Goal: Transaction & Acquisition: Book appointment/travel/reservation

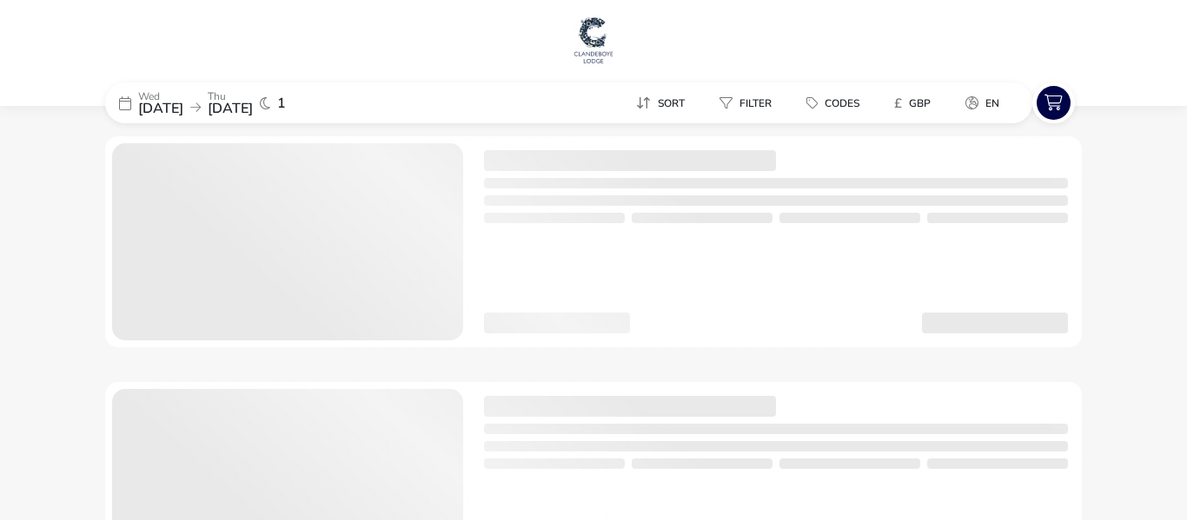
checkbox input "true"
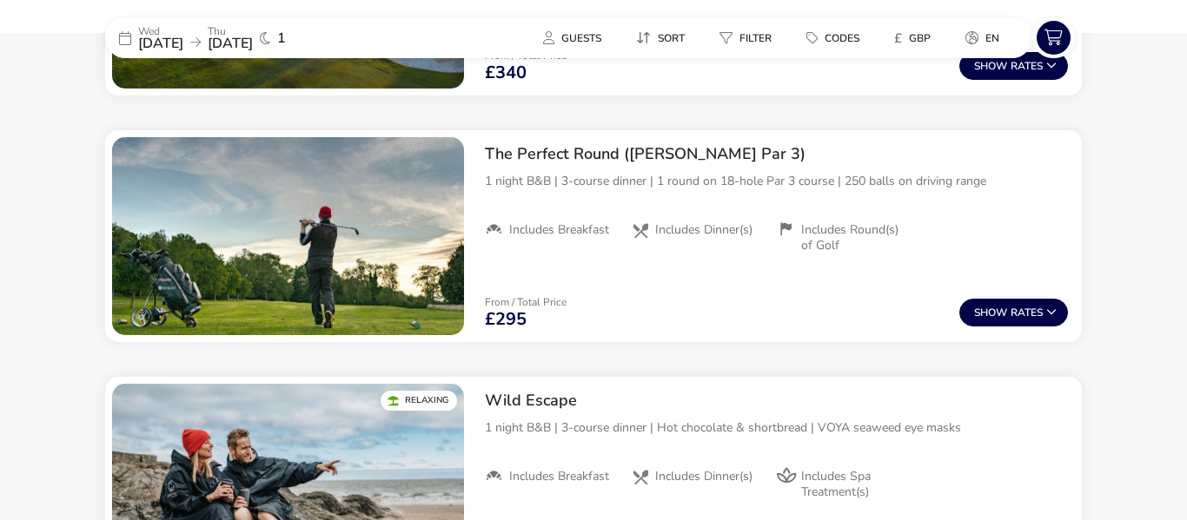
scroll to position [1894, 0]
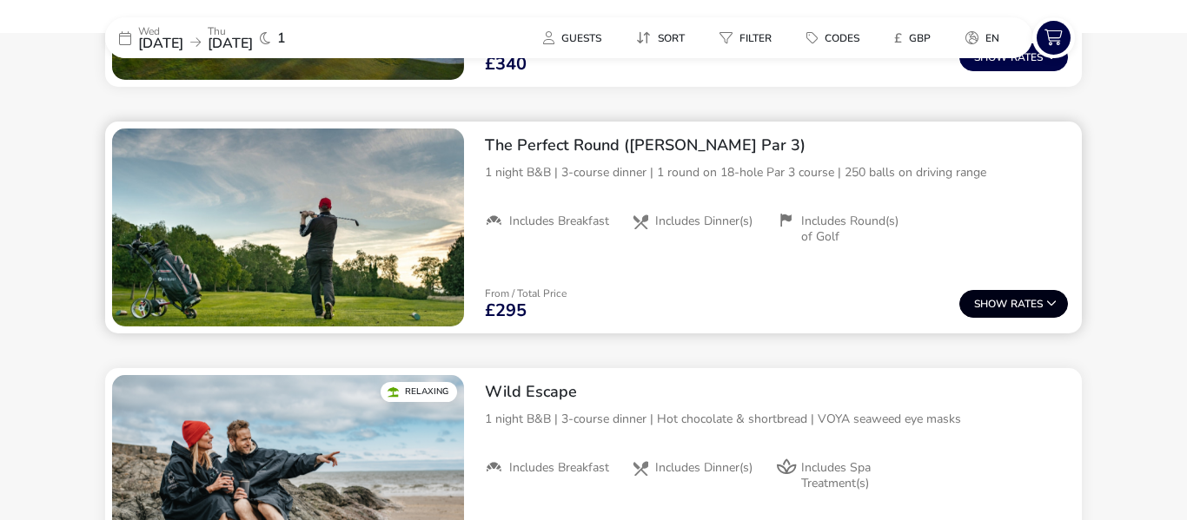
click at [1046, 300] on icon at bounding box center [1051, 303] width 10 height 10
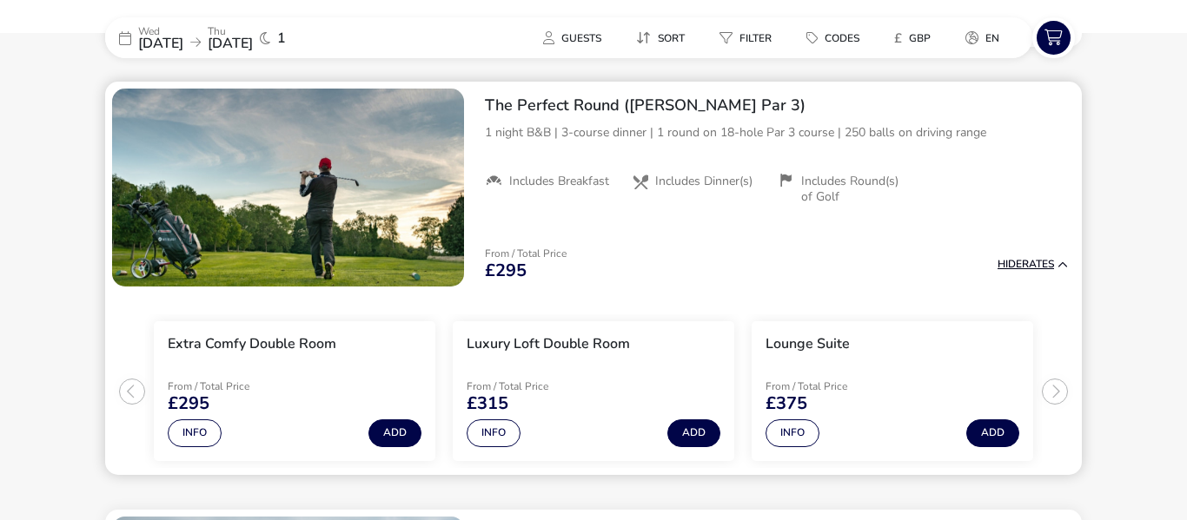
scroll to position [1936, 0]
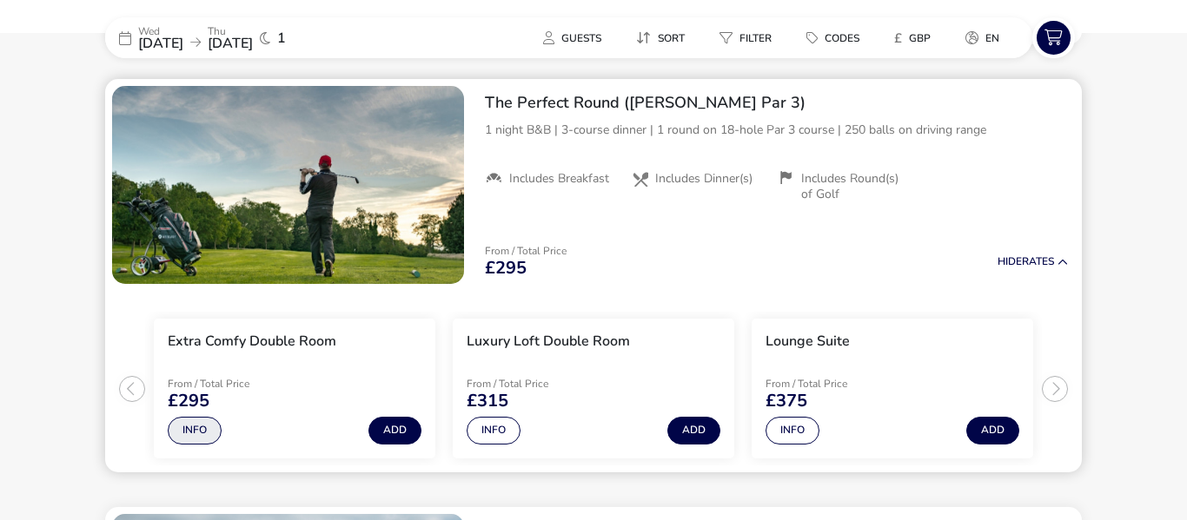
click at [215, 435] on button "Info" at bounding box center [195, 431] width 54 height 28
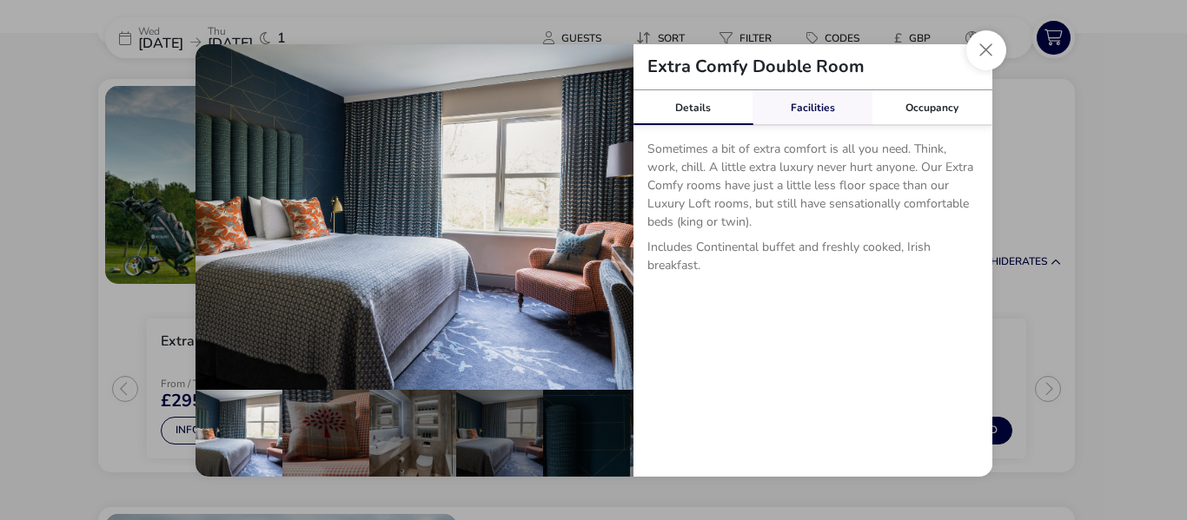
click at [810, 113] on div "Facilities" at bounding box center [812, 107] width 120 height 35
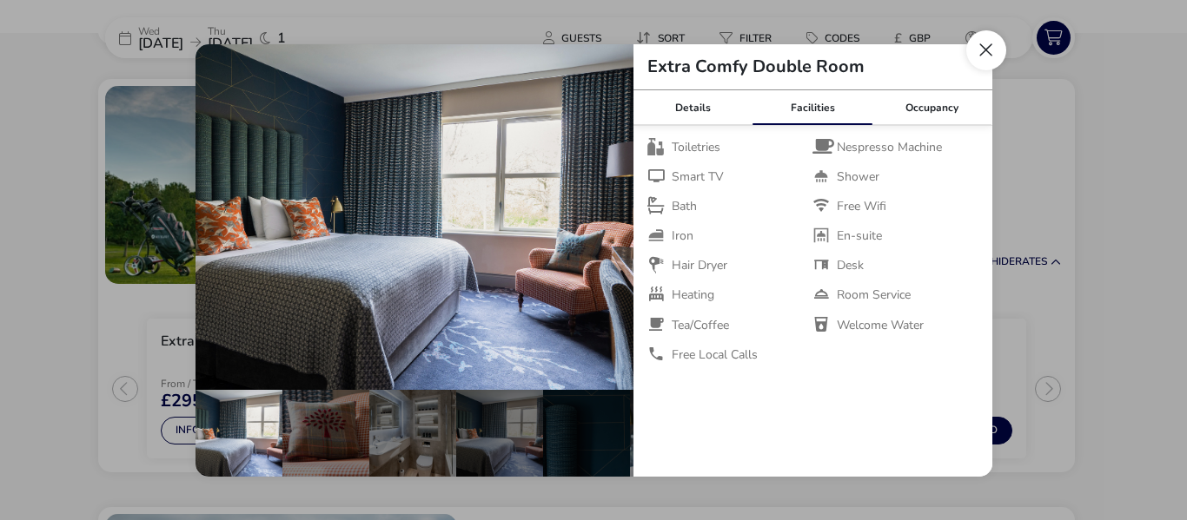
click at [981, 56] on button "Close dialog" at bounding box center [986, 50] width 40 height 40
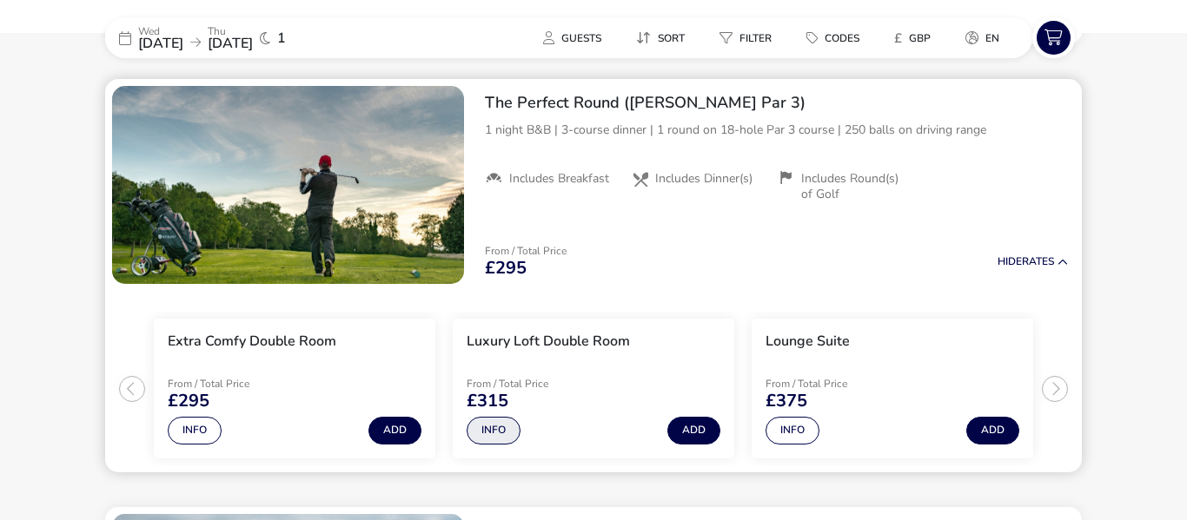
click at [513, 434] on button "Info" at bounding box center [493, 431] width 54 height 28
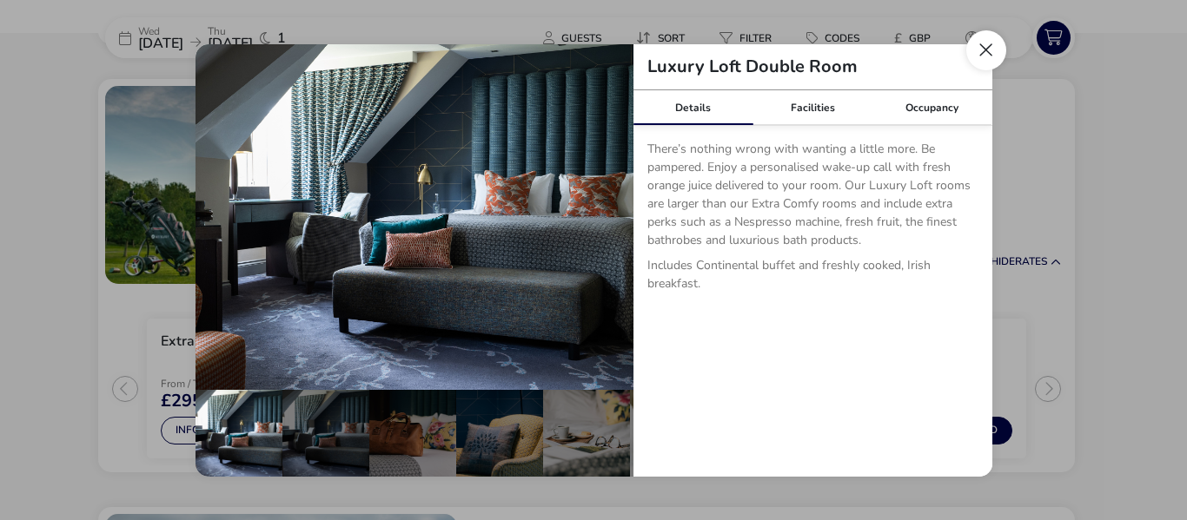
click at [976, 60] on button "Close dialog" at bounding box center [986, 50] width 40 height 40
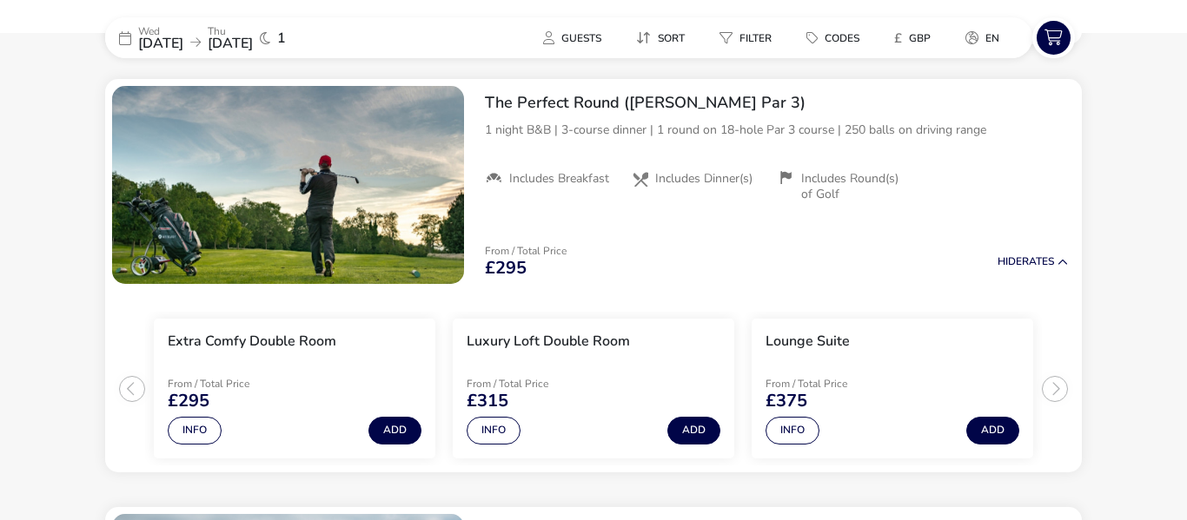
click at [183, 50] on span "[DATE]" at bounding box center [160, 43] width 45 height 19
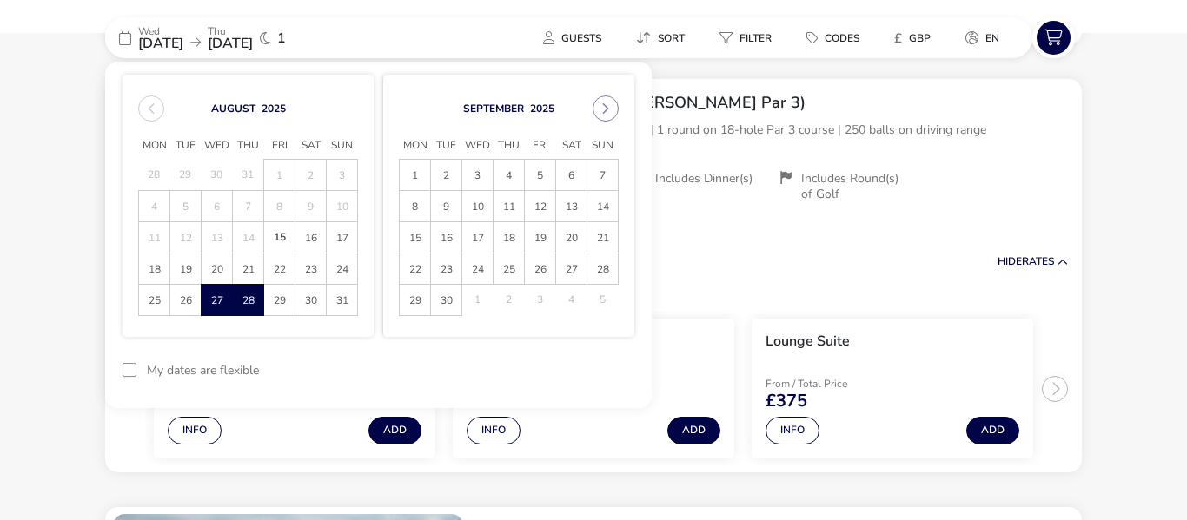
click at [250, 295] on span "28" at bounding box center [248, 301] width 29 height 30
click at [276, 302] on span "29" at bounding box center [279, 301] width 29 height 30
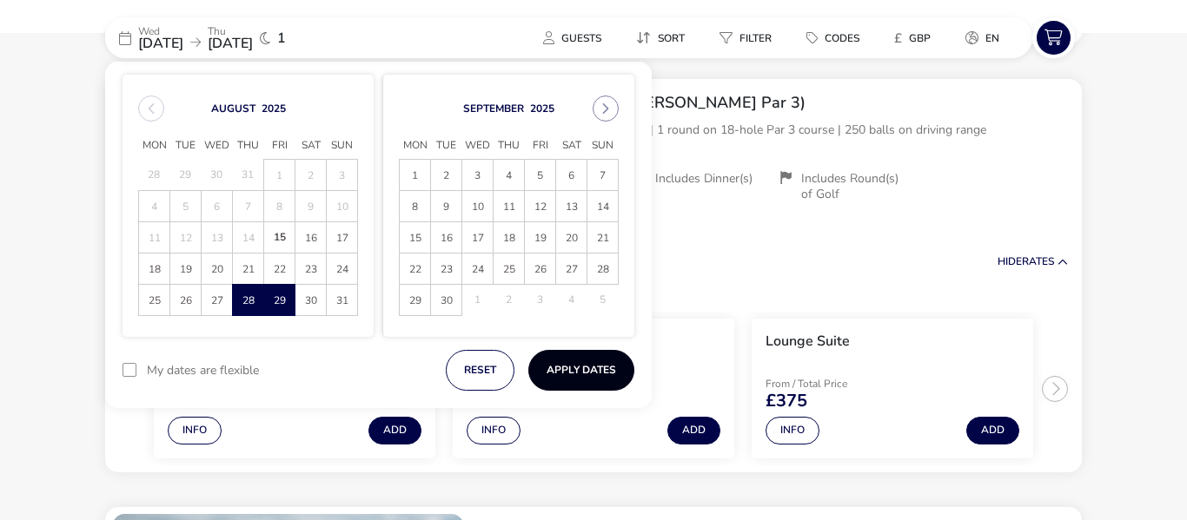
click at [600, 363] on button "Apply Dates" at bounding box center [581, 370] width 106 height 41
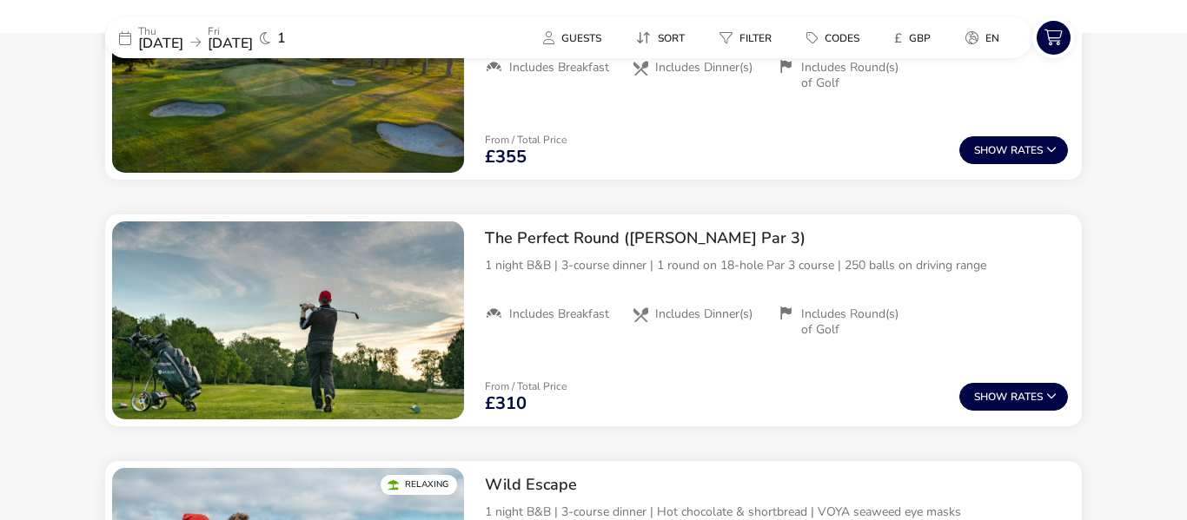
scroll to position [2049, 0]
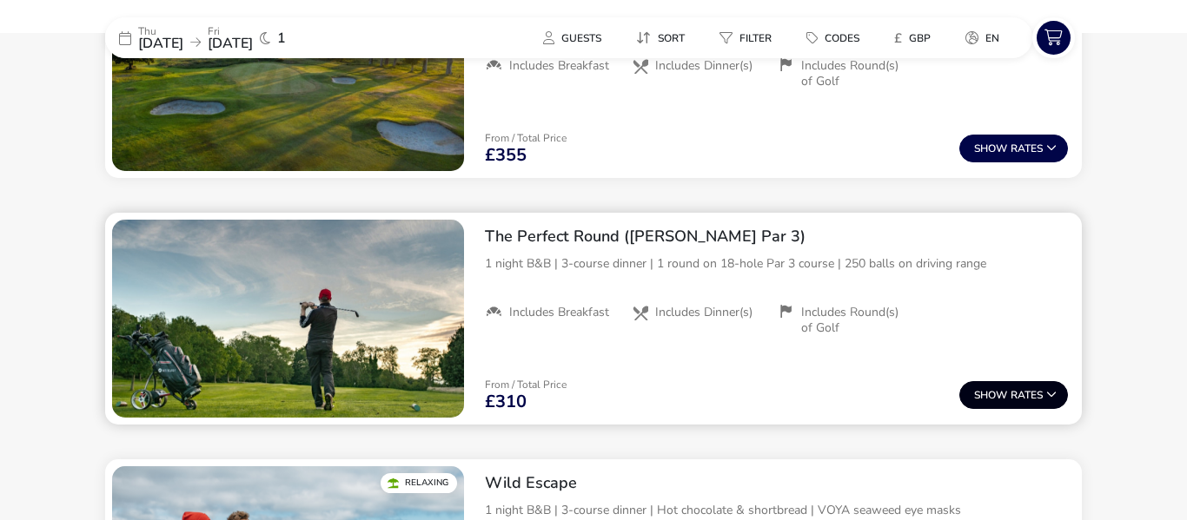
click at [968, 391] on button "Show Rates" at bounding box center [1013, 395] width 109 height 28
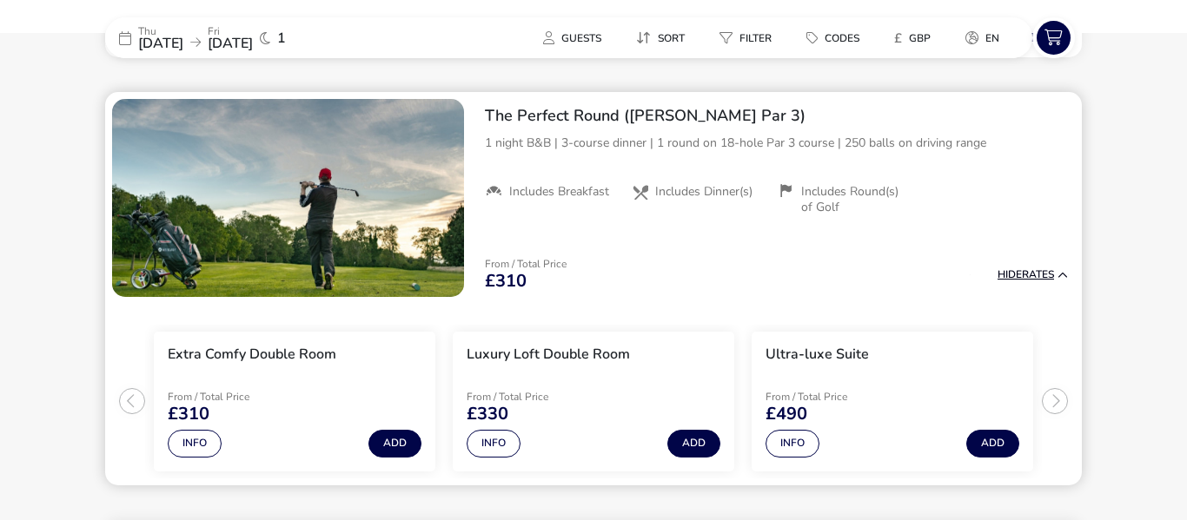
scroll to position [2175, 0]
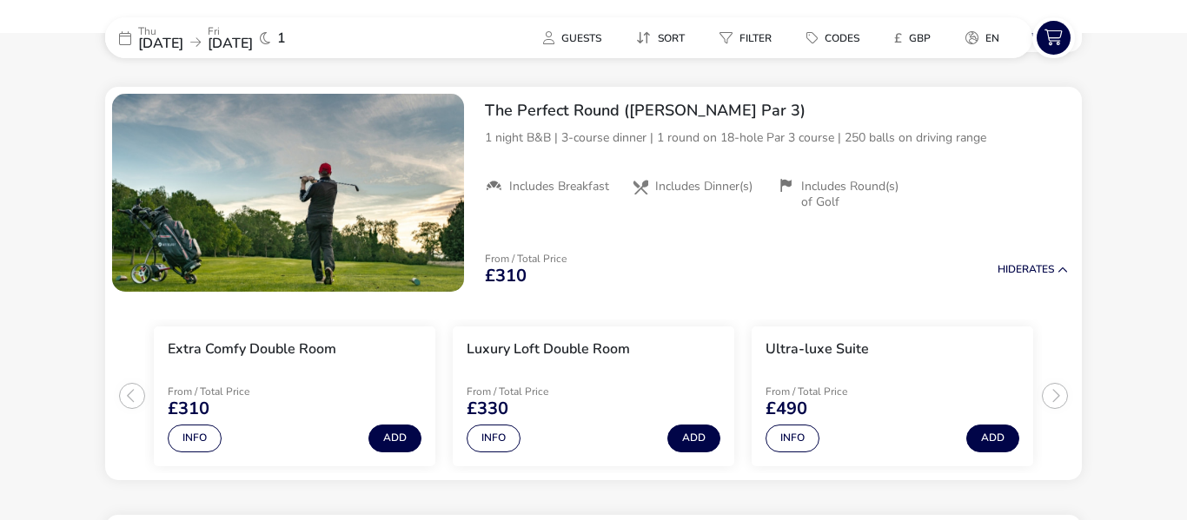
click at [173, 41] on span "[DATE]" at bounding box center [160, 43] width 45 height 19
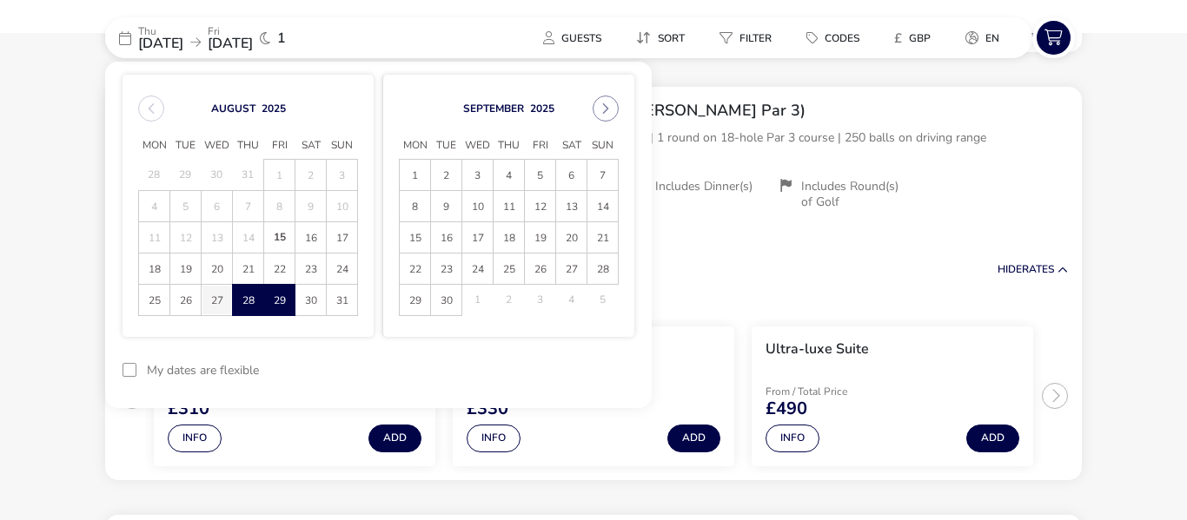
click at [217, 296] on span "27" at bounding box center [216, 301] width 29 height 30
click at [245, 301] on span "28" at bounding box center [248, 301] width 29 height 30
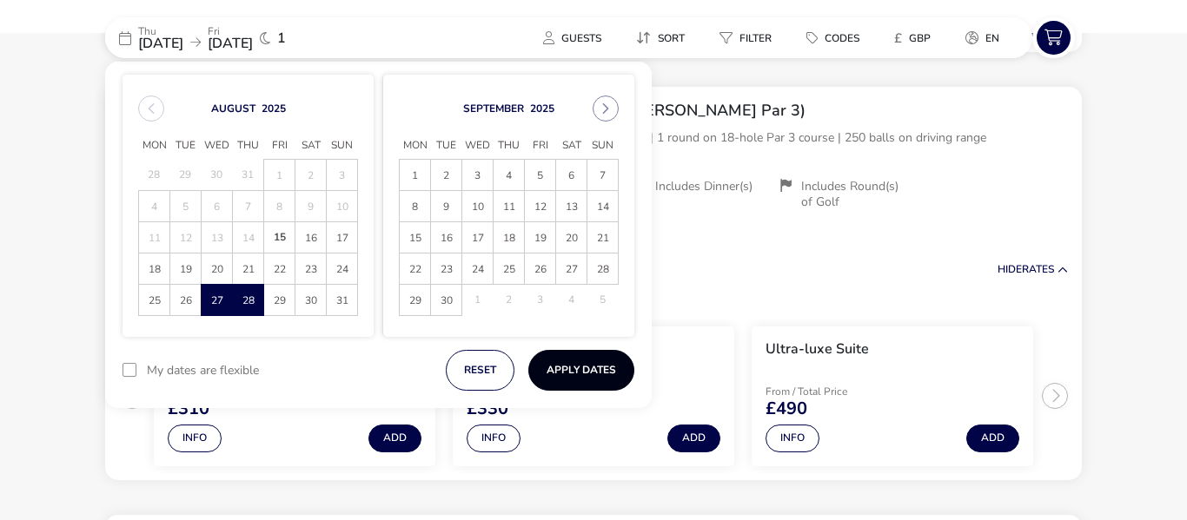
click at [587, 364] on button "Apply Dates" at bounding box center [581, 370] width 106 height 41
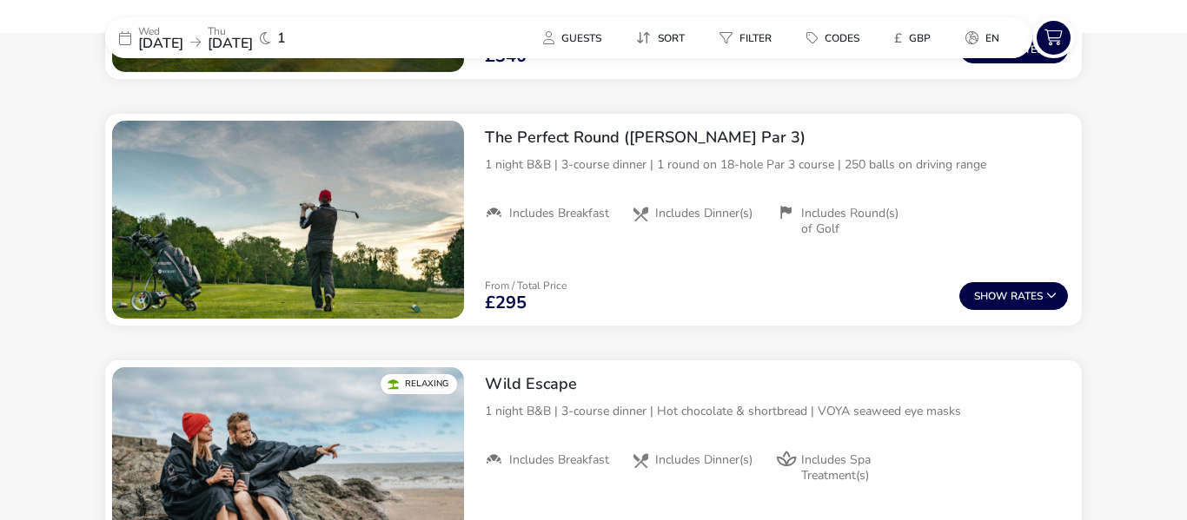
scroll to position [1917, 0]
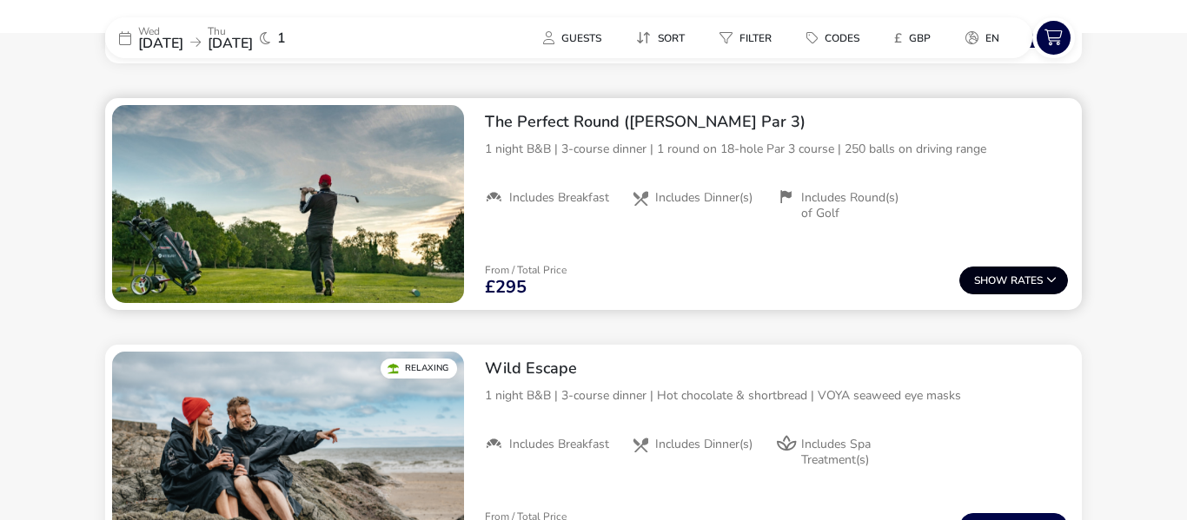
click at [1020, 279] on button "Show Rates" at bounding box center [1013, 281] width 109 height 28
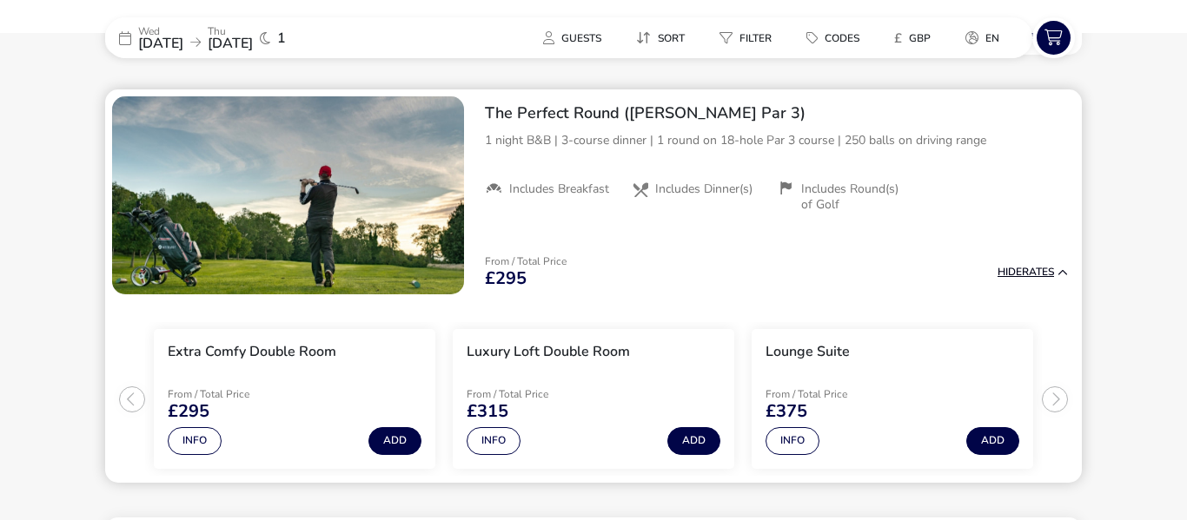
scroll to position [1928, 0]
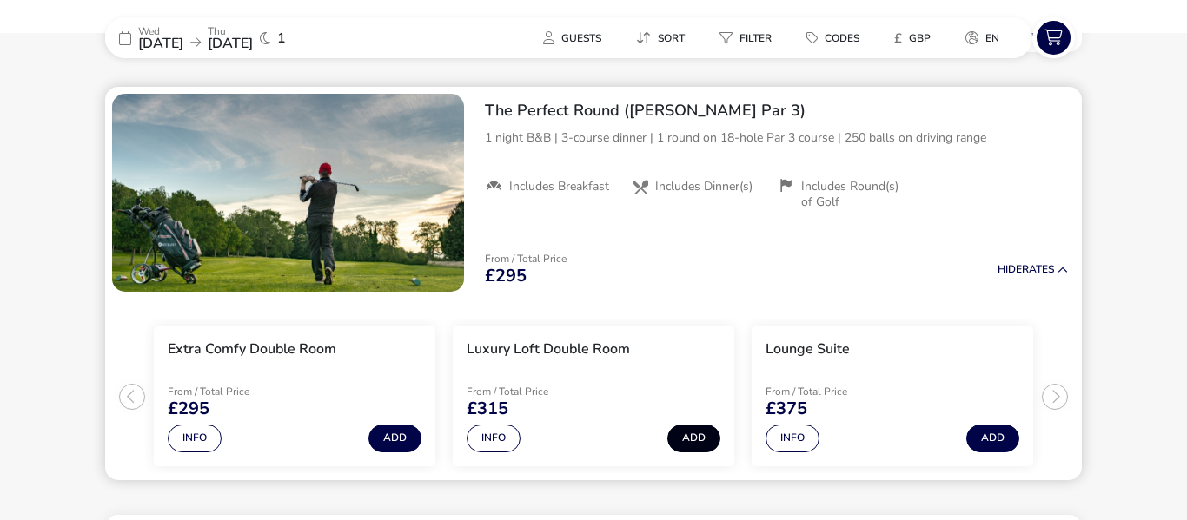
click at [690, 437] on button "Add" at bounding box center [693, 439] width 53 height 28
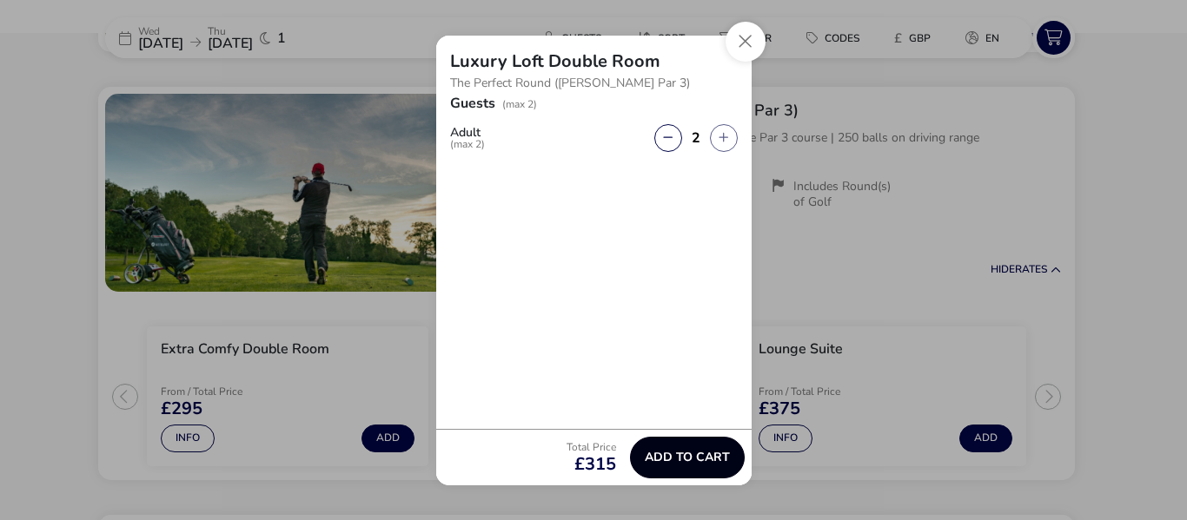
click at [694, 456] on span "Add to cart" at bounding box center [687, 457] width 85 height 13
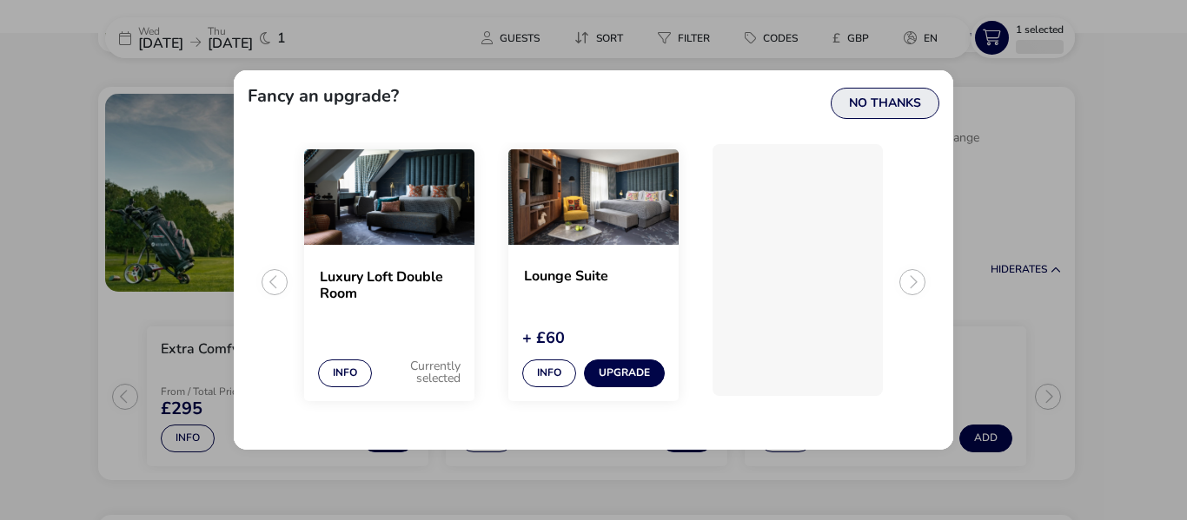
click at [903, 109] on button "No Thanks" at bounding box center [884, 103] width 109 height 31
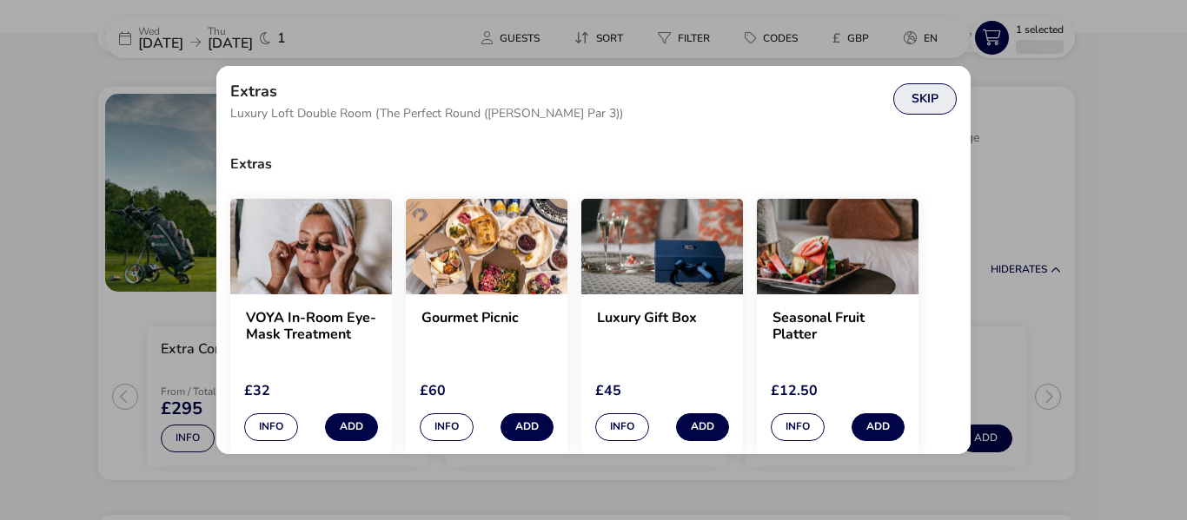
click at [924, 98] on button "Skip" at bounding box center [924, 98] width 63 height 31
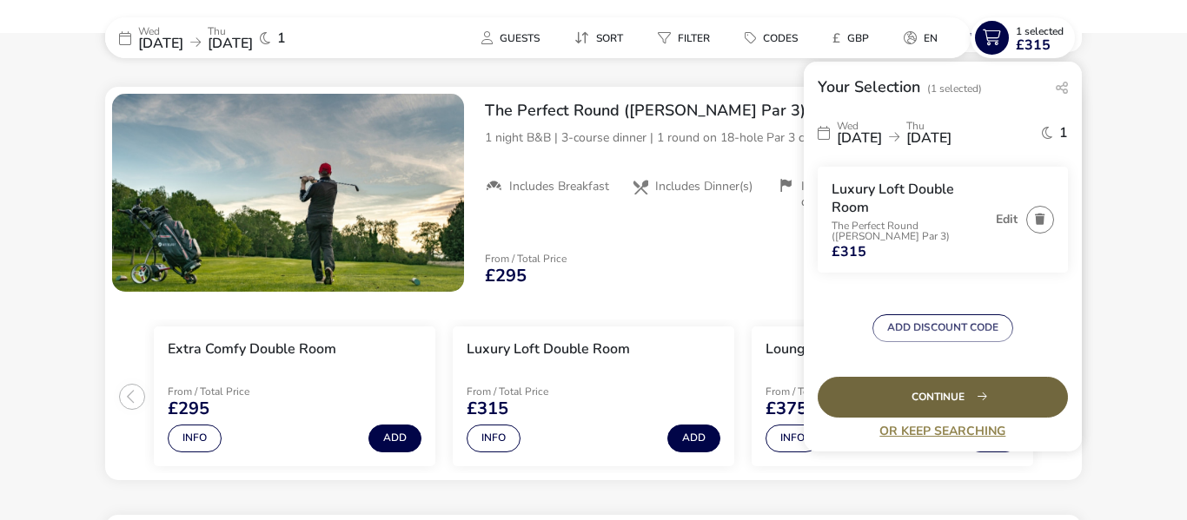
click at [946, 400] on span "Continue" at bounding box center [942, 397] width 63 height 11
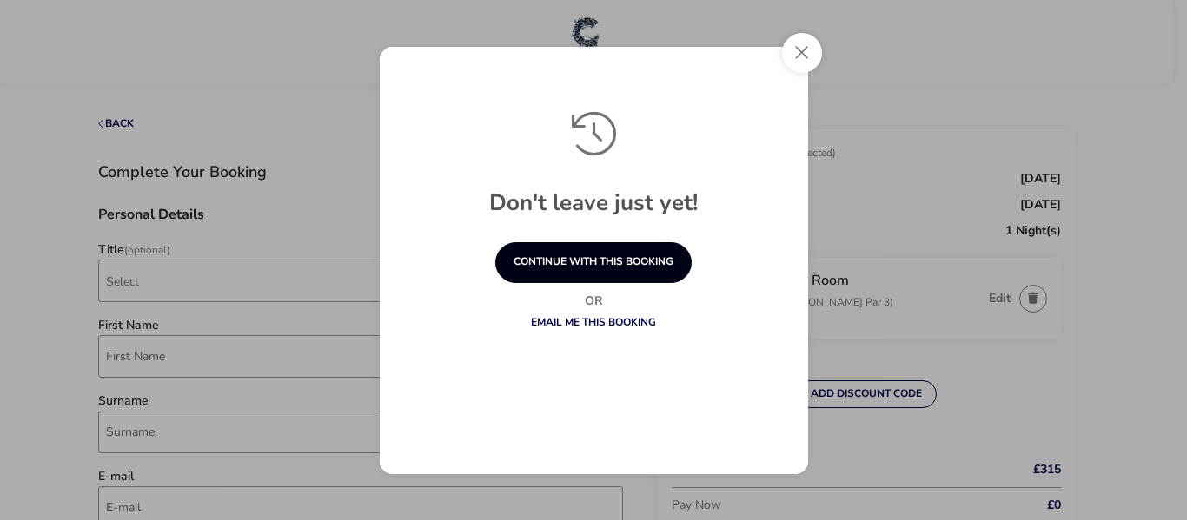
click at [656, 261] on button "continue with this booking" at bounding box center [593, 262] width 196 height 41
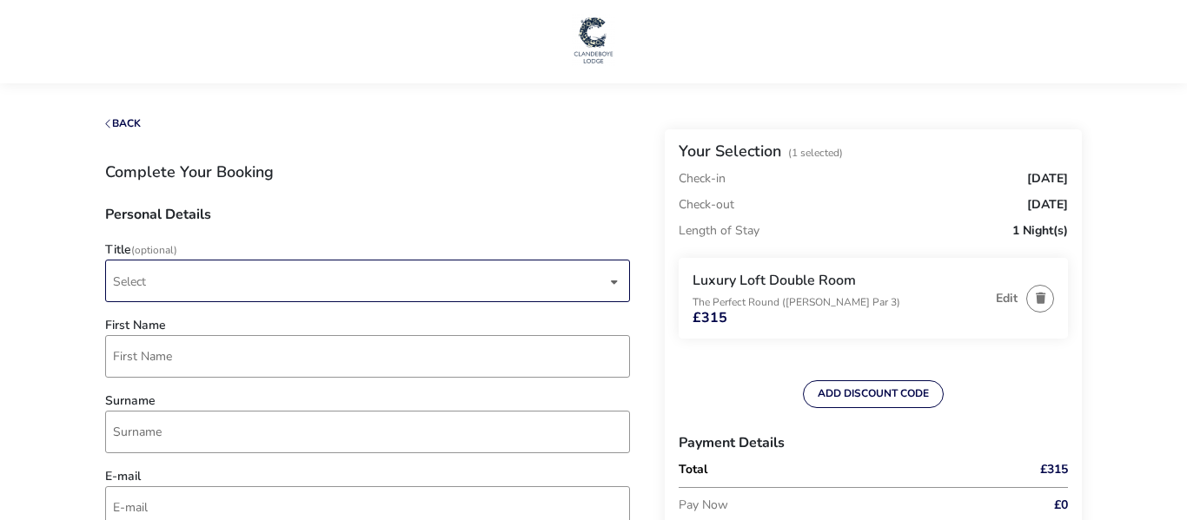
click at [615, 289] on div "dropdown trigger" at bounding box center [614, 282] width 9 height 34
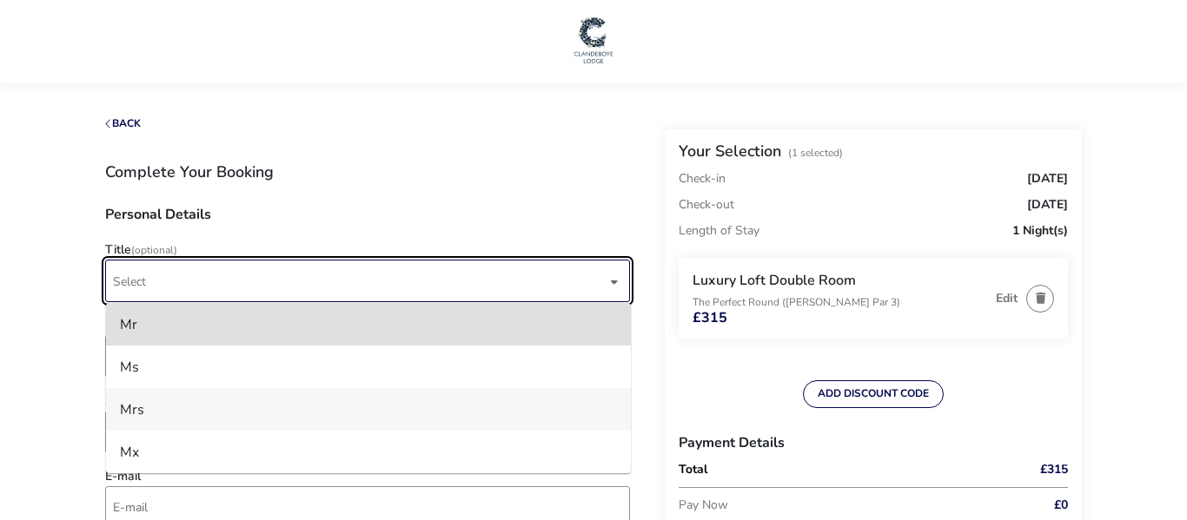
click at [506, 398] on li "Mrs" at bounding box center [368, 409] width 525 height 43
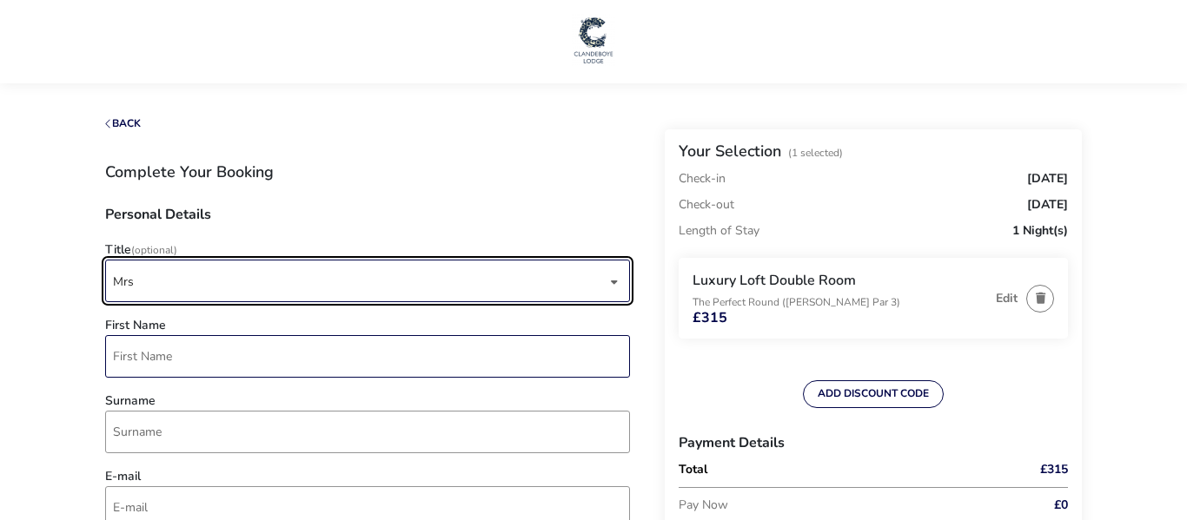
click at [513, 367] on input "First Name" at bounding box center [367, 356] width 525 height 43
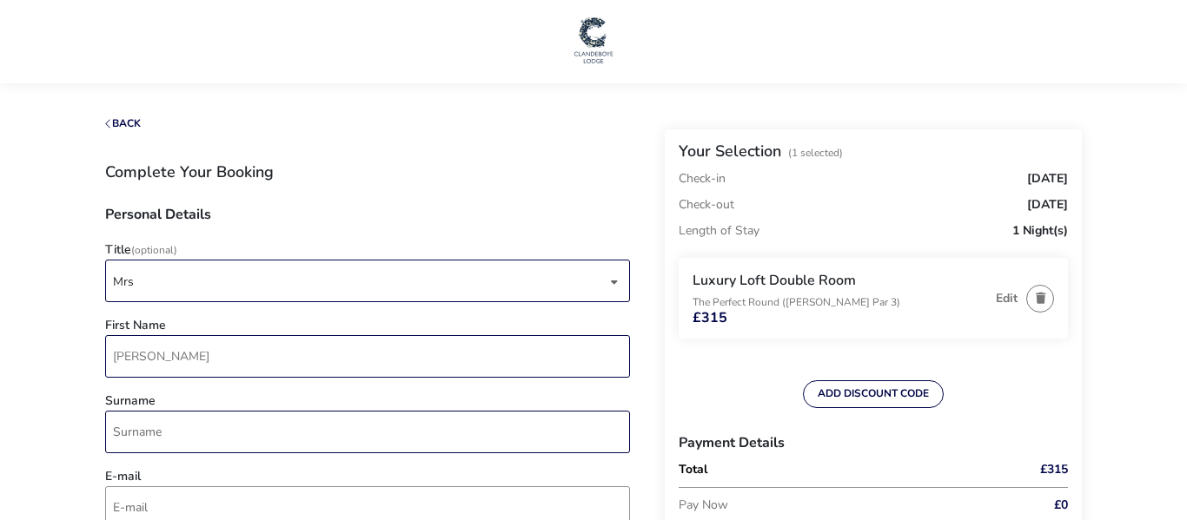
type input "[PERSON_NAME]"
click at [435, 443] on input "Surname" at bounding box center [367, 432] width 525 height 43
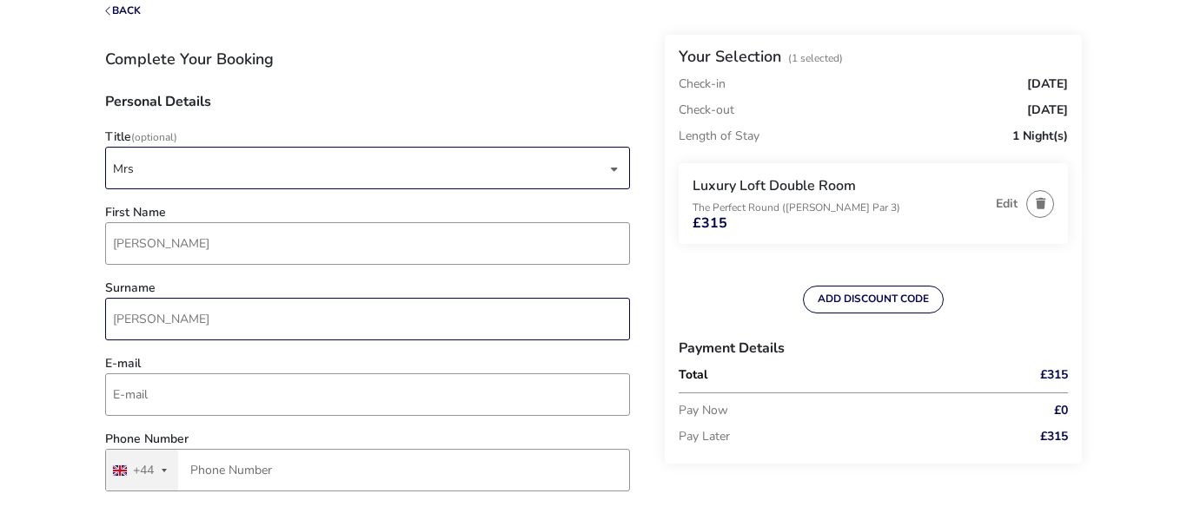
scroll to position [114, 0]
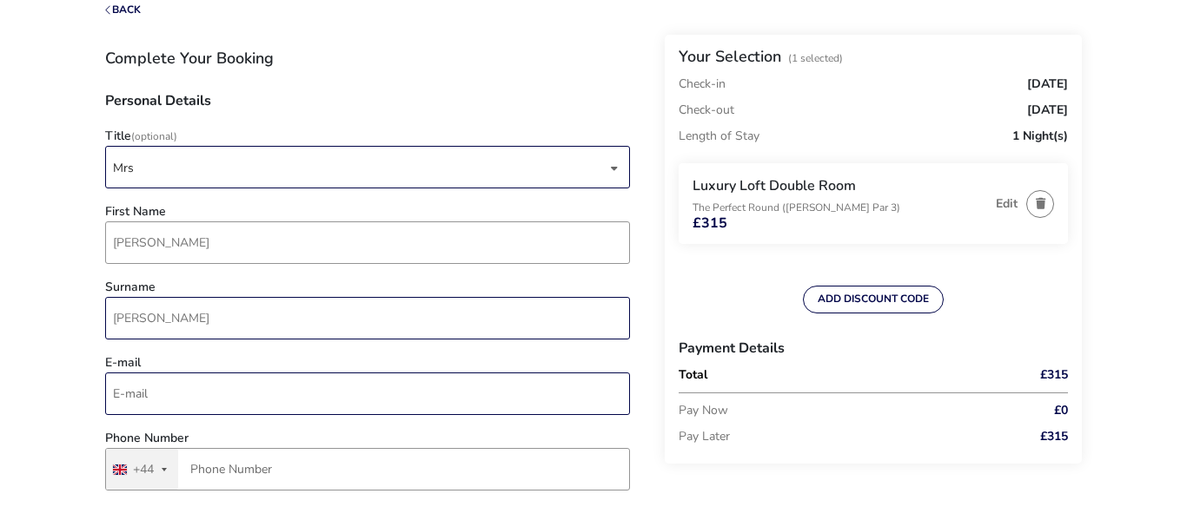
type input "[PERSON_NAME]"
click at [433, 411] on input "E-mail" at bounding box center [367, 394] width 525 height 43
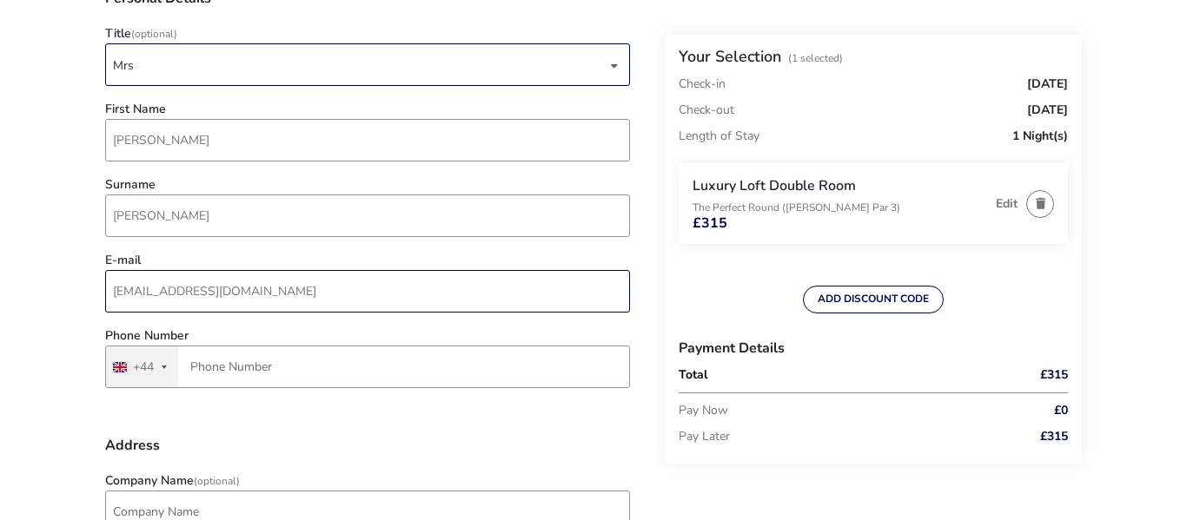
scroll to position [220, 0]
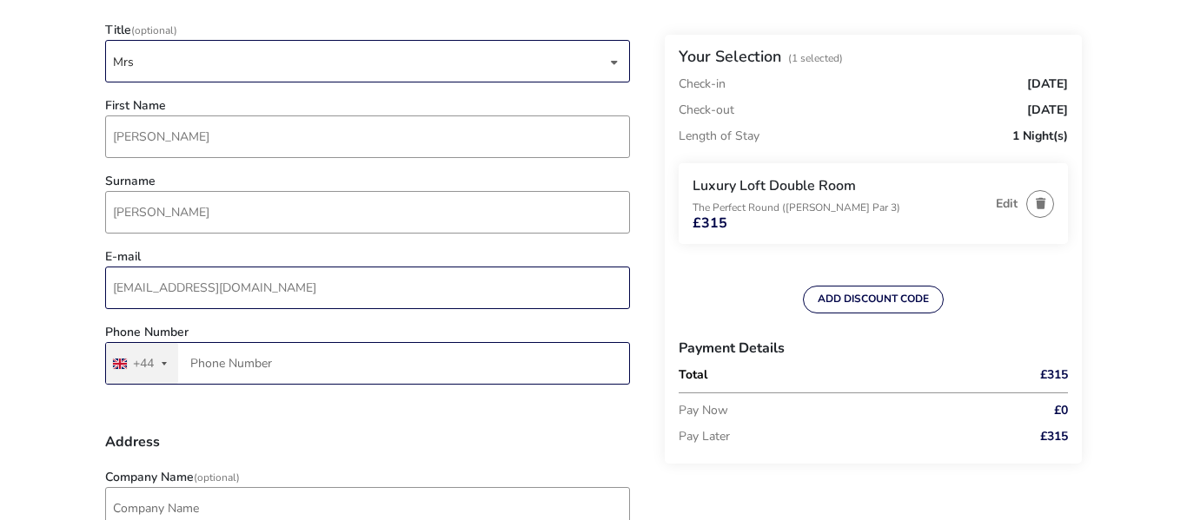
type input "[EMAIL_ADDRESS][DOMAIN_NAME]"
click at [419, 374] on input "Phone Number" at bounding box center [367, 363] width 525 height 43
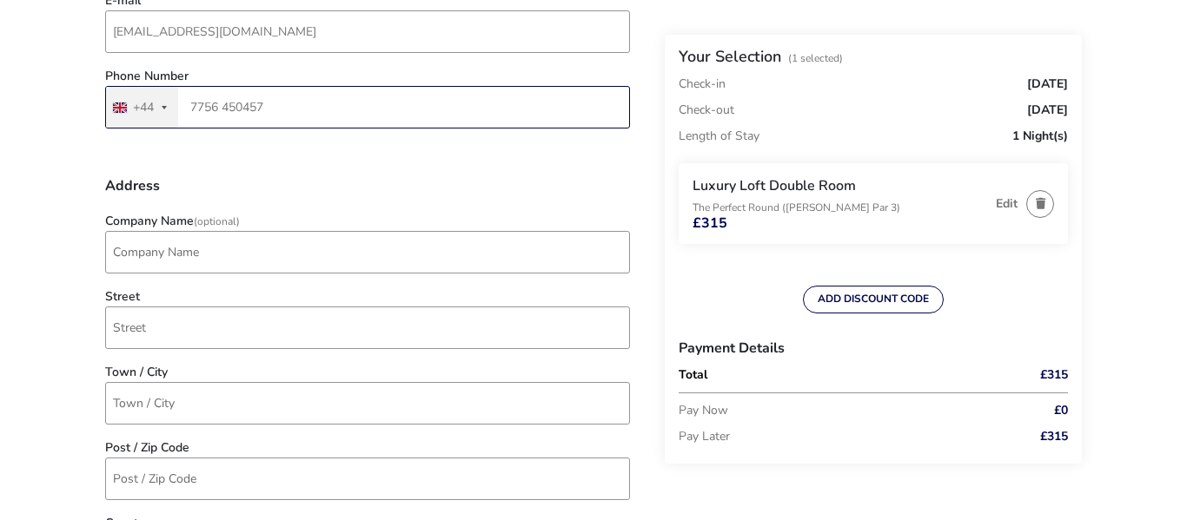
scroll to position [482, 0]
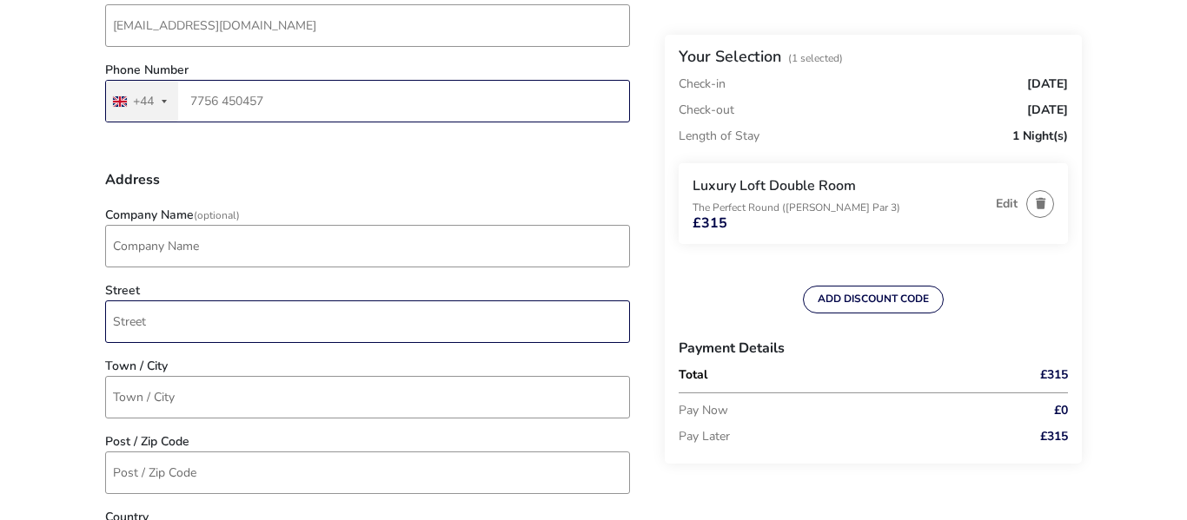
type input "7756 450457"
click at [407, 321] on input "Street" at bounding box center [367, 322] width 525 height 43
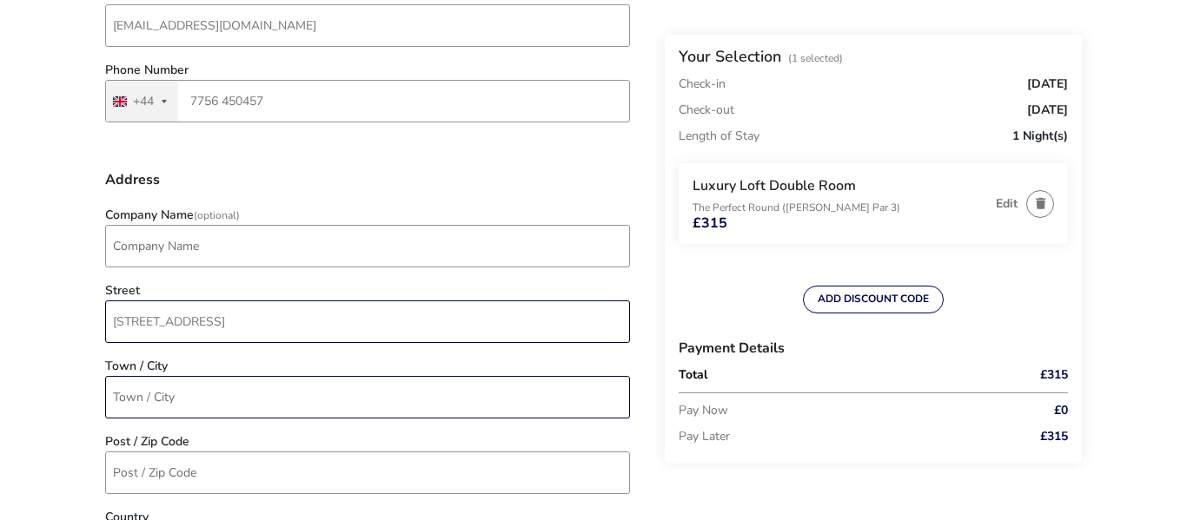
type input "[STREET_ADDRESS]"
click at [303, 390] on input "Town / City" at bounding box center [367, 397] width 525 height 43
type input "Ballymoney"
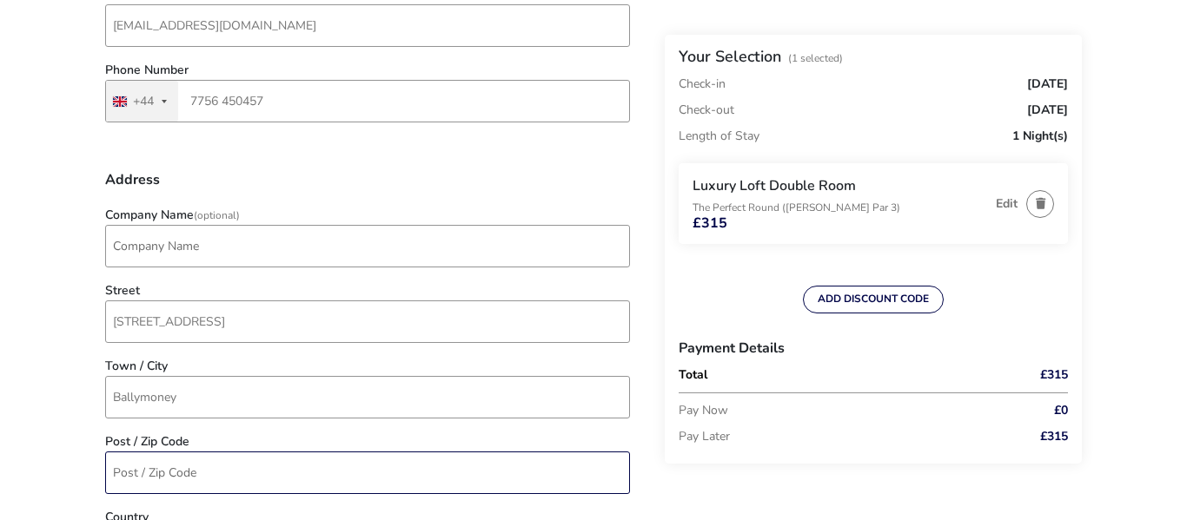
click at [250, 467] on input "Post / Zip Code" at bounding box center [367, 473] width 525 height 43
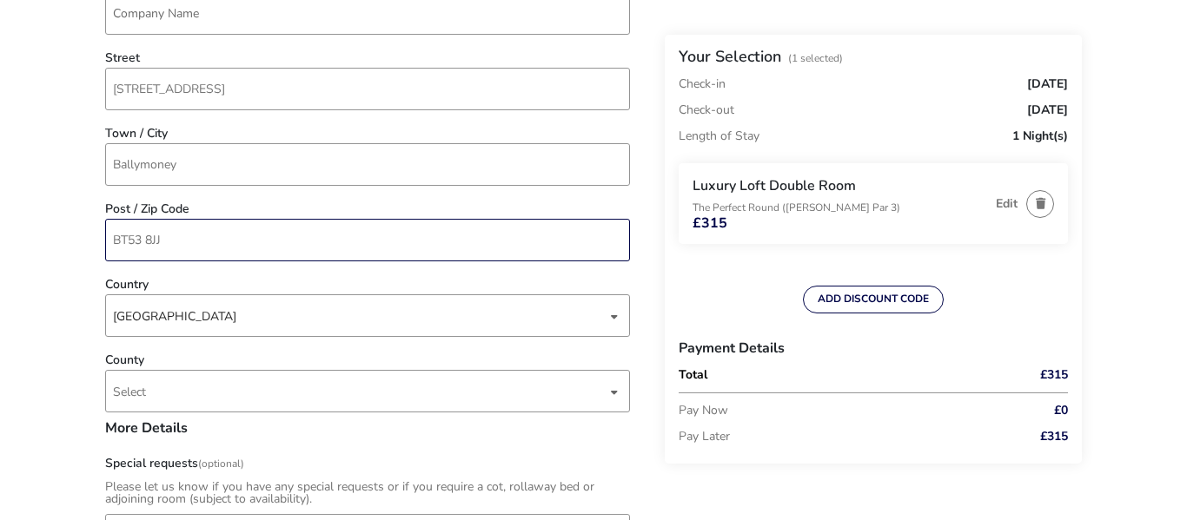
scroll to position [721, 0]
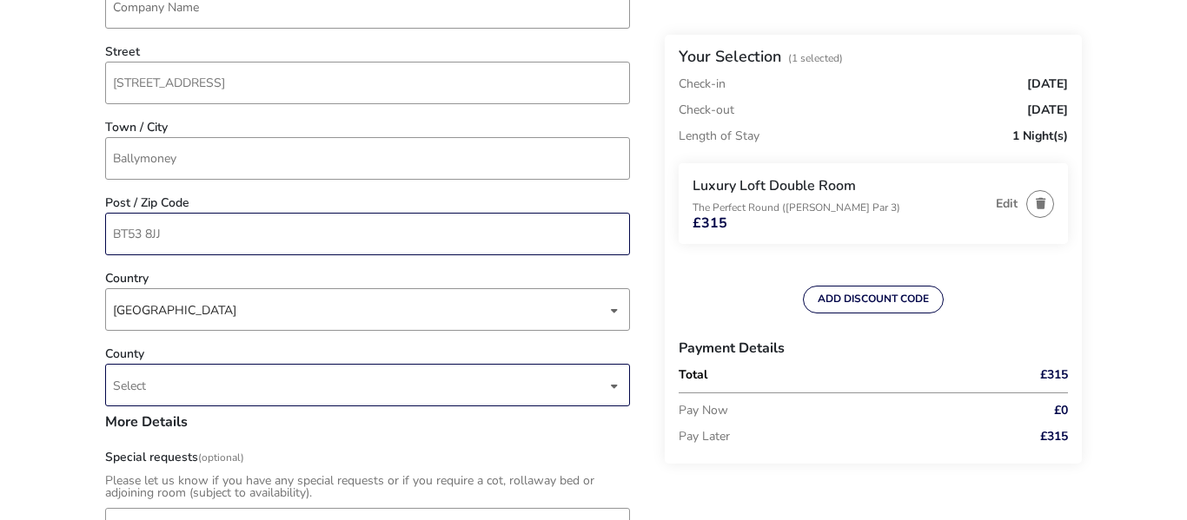
type input "BT53 8JJ"
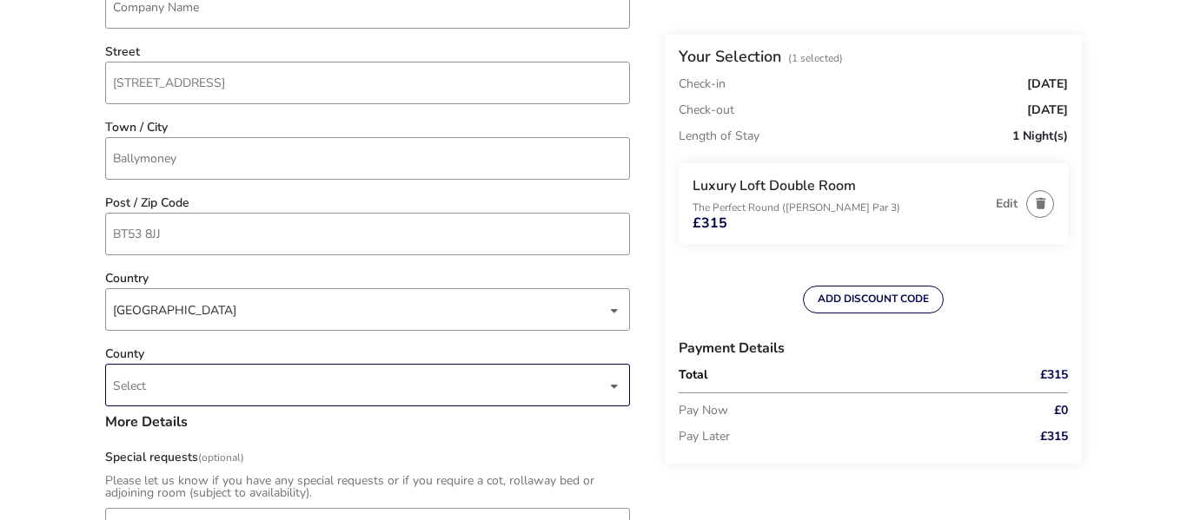
click at [221, 380] on span "Select" at bounding box center [359, 385] width 493 height 41
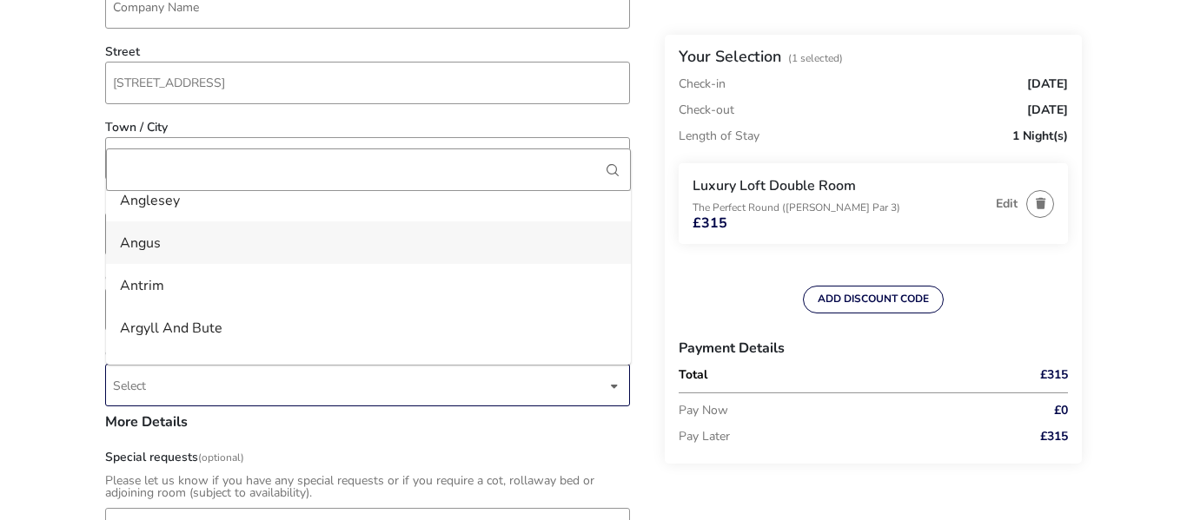
scroll to position [100, 0]
click at [265, 285] on li "Antrim" at bounding box center [368, 282] width 525 height 43
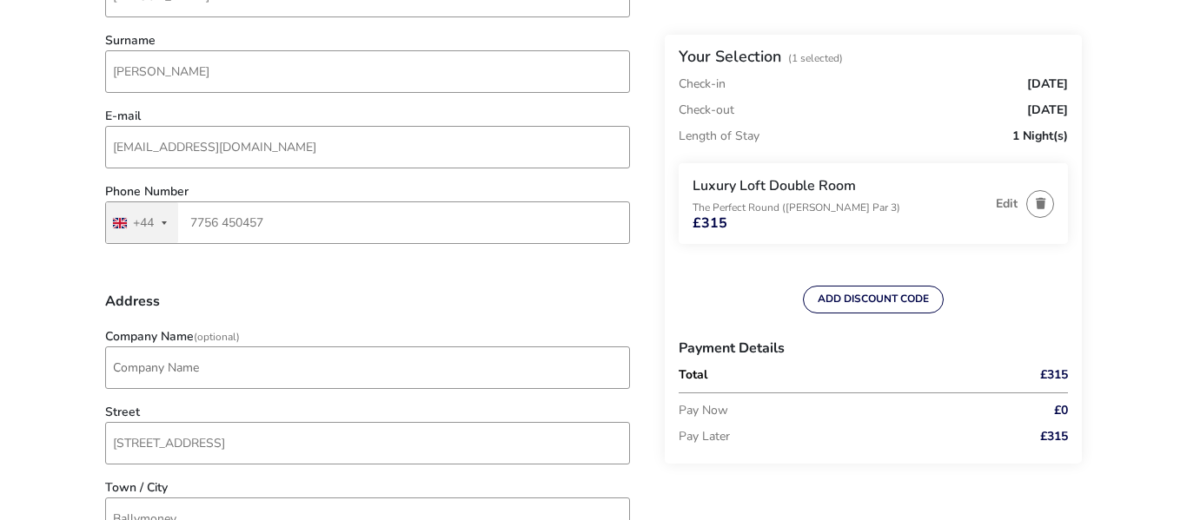
scroll to position [0, 0]
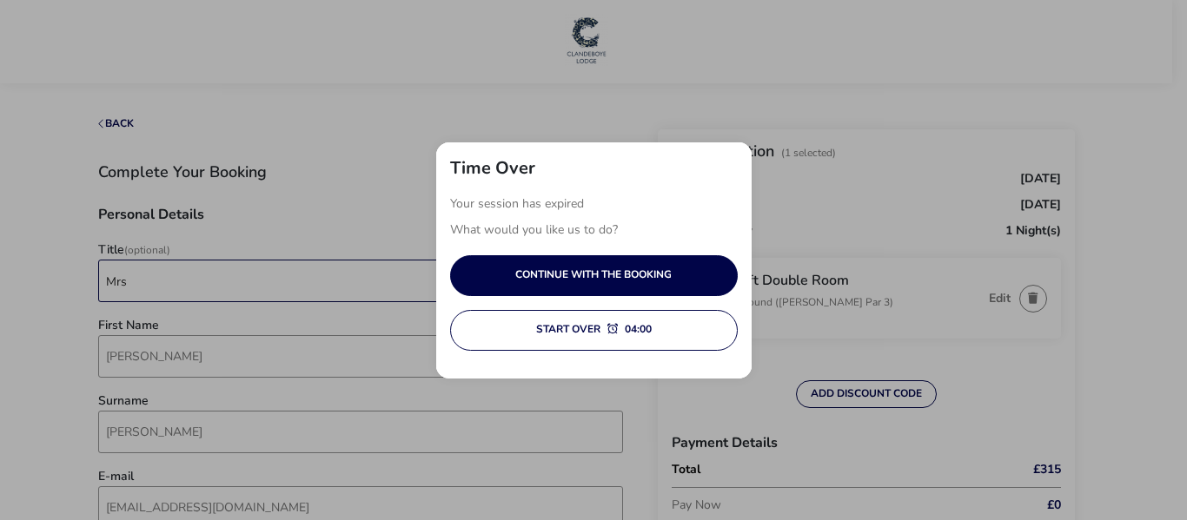
type input "How do i book tee time?"
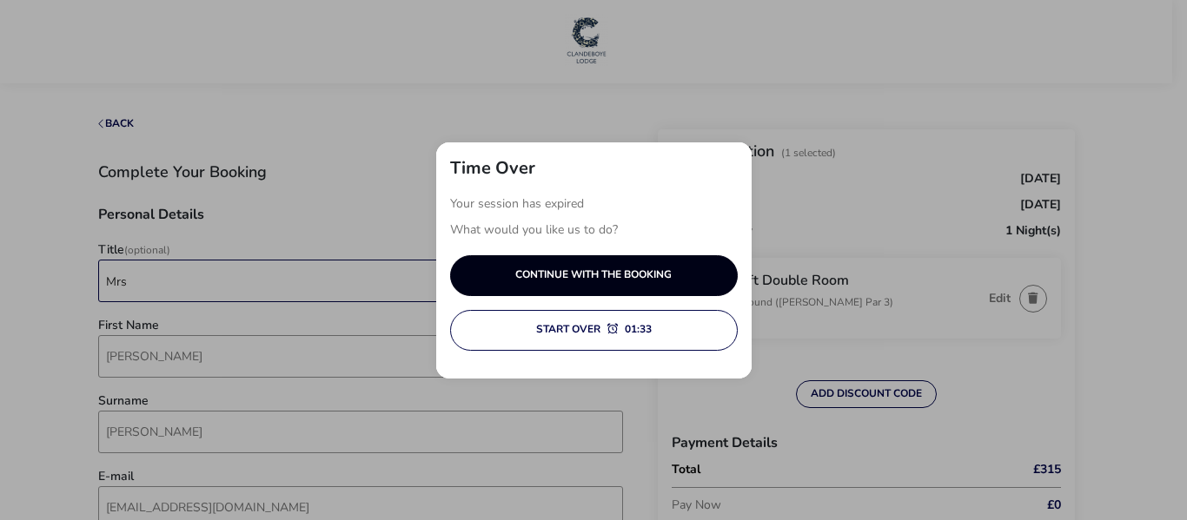
click at [548, 267] on button "Continue with the booking" at bounding box center [594, 275] width 288 height 41
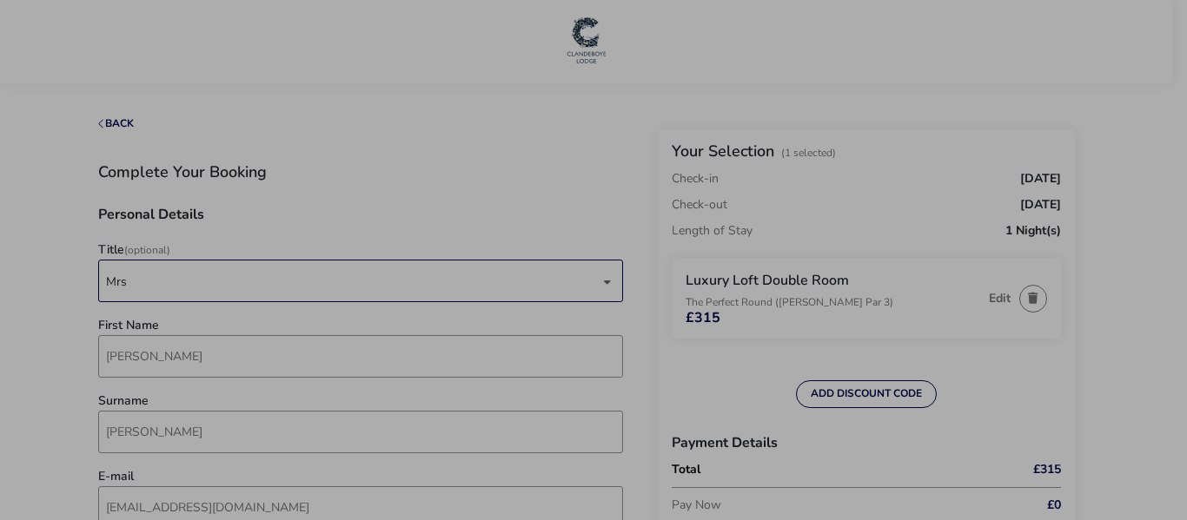
scroll to position [990, 0]
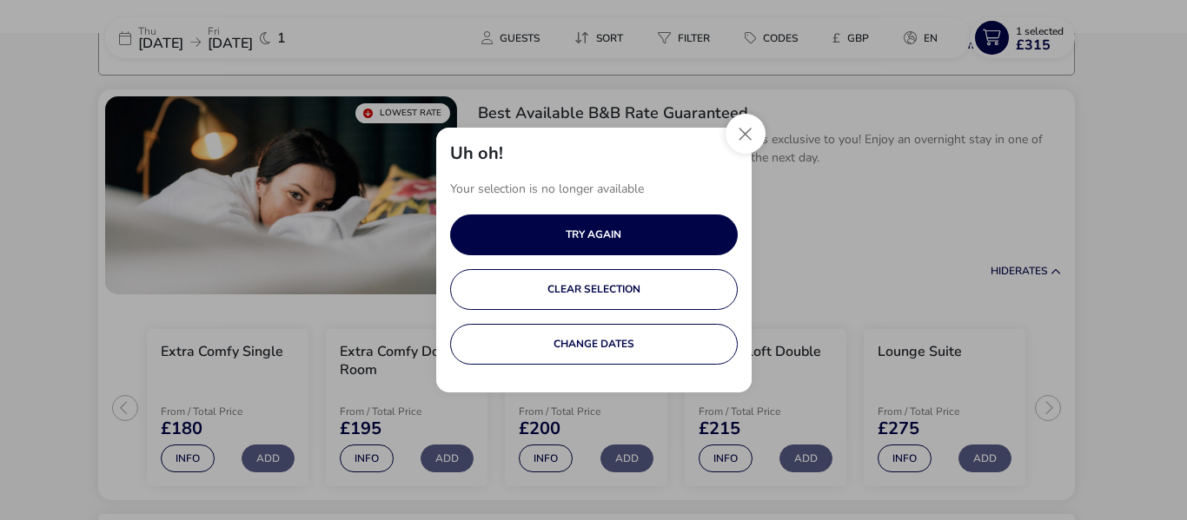
scroll to position [142, 0]
